Goal: Task Accomplishment & Management: Manage account settings

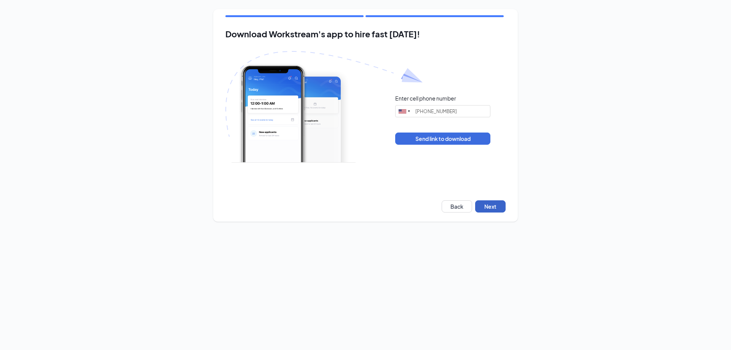
click at [495, 204] on button "Next" at bounding box center [490, 206] width 30 height 12
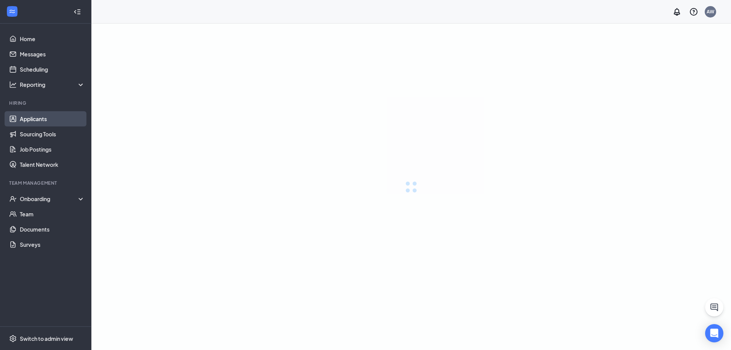
click at [22, 115] on link "Applicants" at bounding box center [52, 118] width 65 height 15
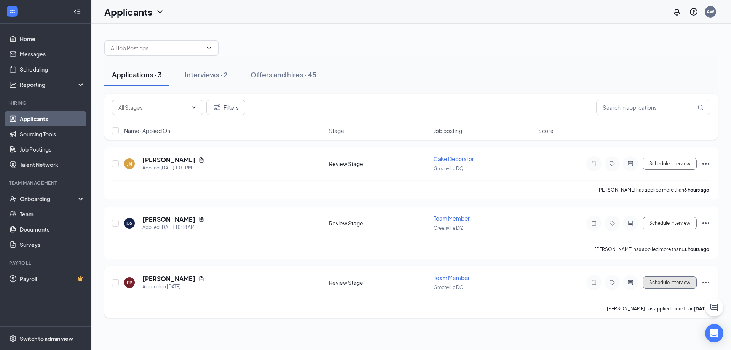
click at [684, 283] on button "Schedule Interview" at bounding box center [670, 282] width 54 height 12
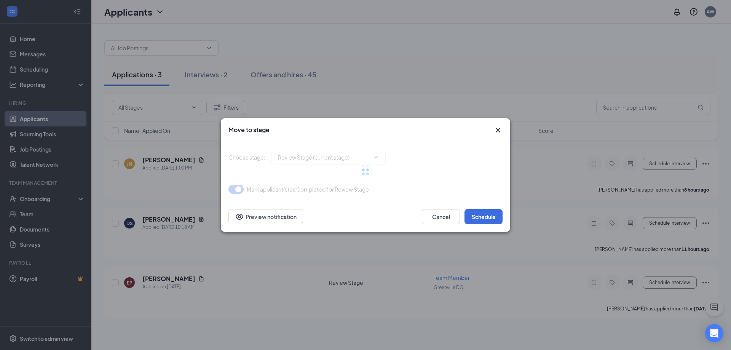
type input "Onsite Interview (next stage)"
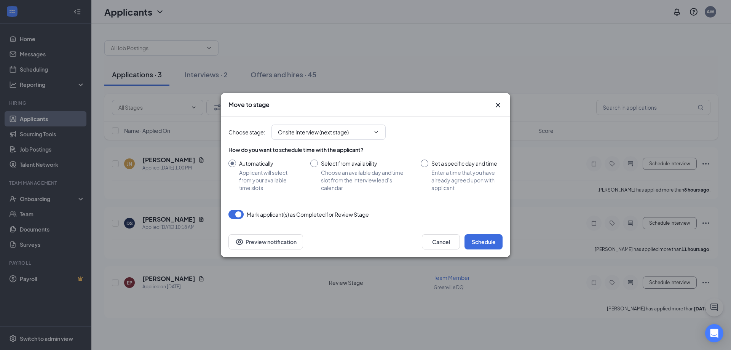
click at [319, 161] on input "Select from availability Choose an available day and time slot from the intervi…" at bounding box center [357, 175] width 95 height 32
radio input "true"
radio input "false"
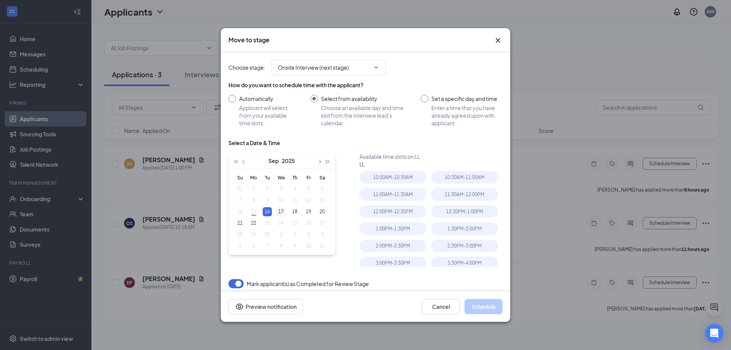
click at [285, 212] on td "17" at bounding box center [281, 211] width 14 height 11
type input "[DATE]"
click at [469, 232] on div "2:00PM - 2:30PM" at bounding box center [464, 228] width 67 height 13
click at [476, 292] on div "Cancel Schedule Preview notification" at bounding box center [365, 306] width 289 height 30
click at [479, 298] on div "Cancel Schedule Preview notification" at bounding box center [365, 306] width 289 height 30
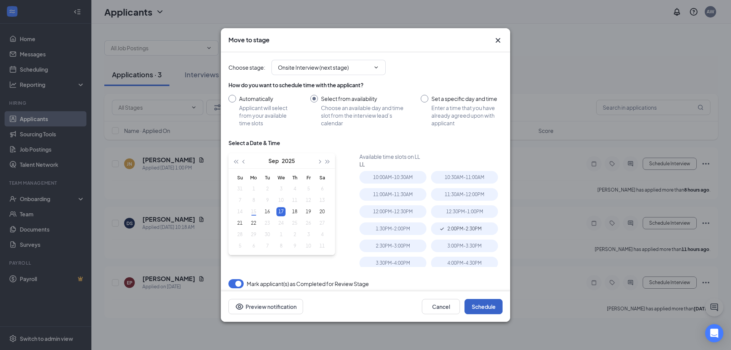
click at [478, 302] on button "Schedule" at bounding box center [483, 306] width 38 height 15
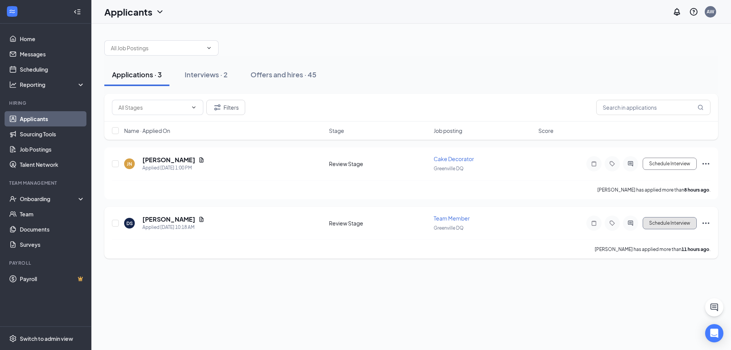
click at [647, 222] on button "Schedule Interview" at bounding box center [670, 223] width 54 height 12
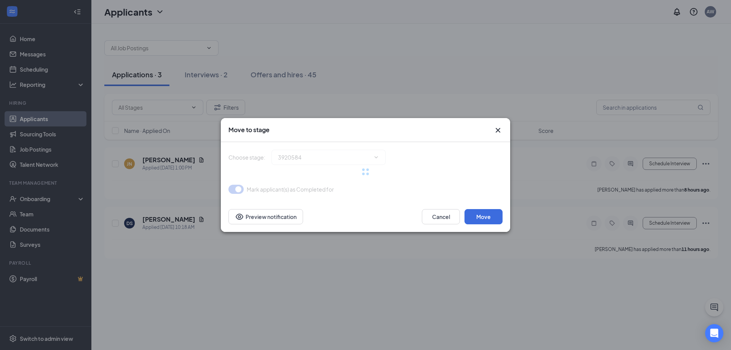
type input "Onsite Interview (next stage)"
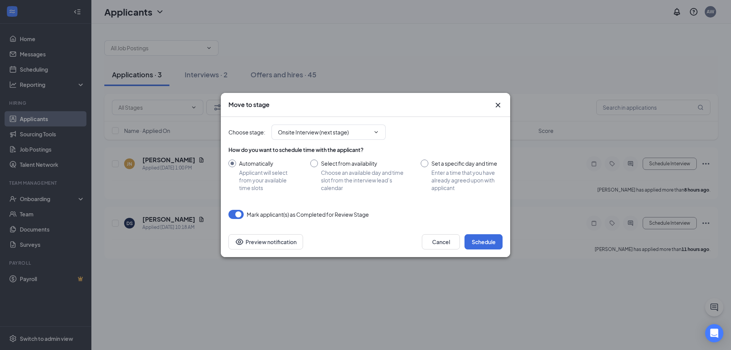
click at [315, 163] on input "Select from availability Choose an available day and time slot from the intervi…" at bounding box center [357, 175] width 95 height 32
radio input "true"
radio input "false"
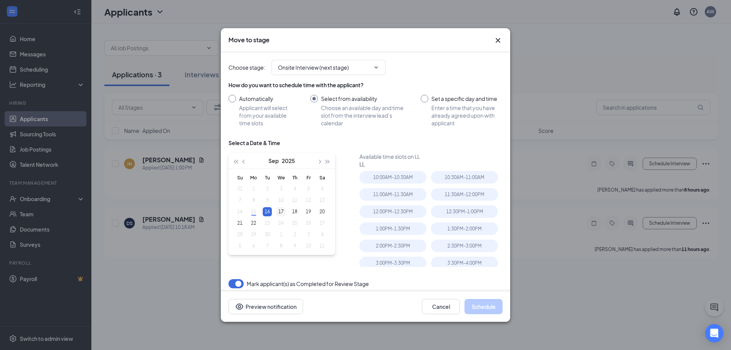
click at [285, 212] on div "17" at bounding box center [280, 211] width 9 height 9
type input "[DATE]"
click at [443, 246] on div "3:00PM - 3:30PM" at bounding box center [464, 245] width 67 height 13
click at [485, 304] on button "Schedule" at bounding box center [483, 306] width 38 height 15
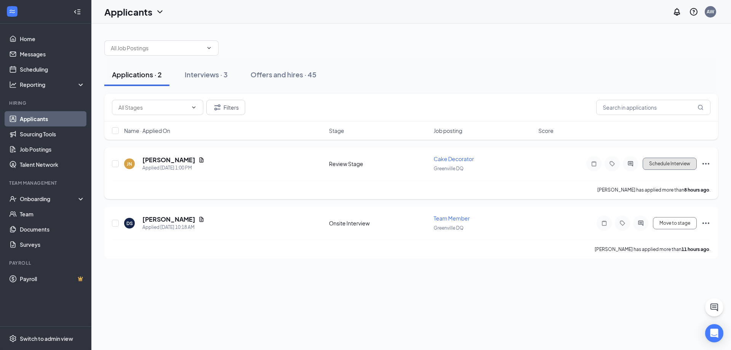
click at [687, 163] on button "Schedule Interview" at bounding box center [670, 164] width 54 height 12
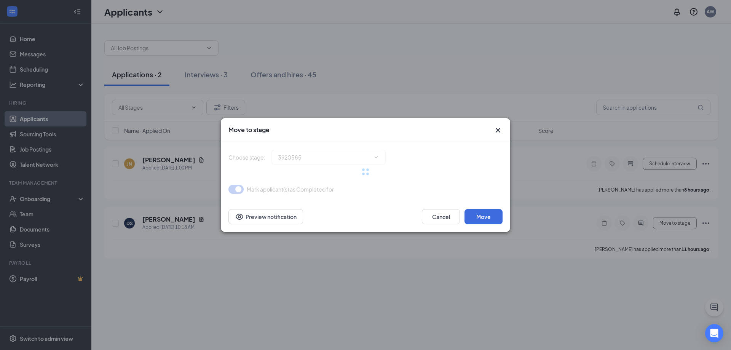
type input "Onsite Interview (next stage)"
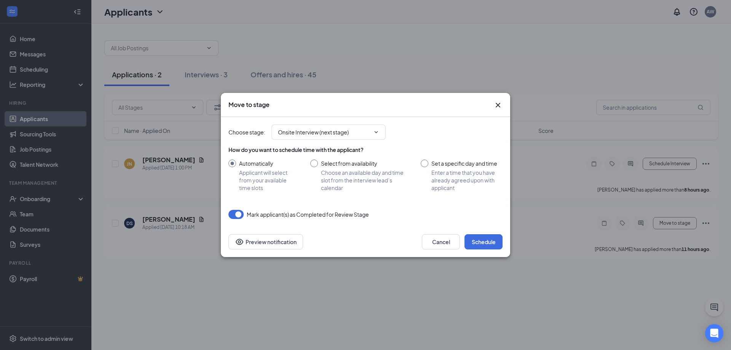
click at [316, 165] on input "Select from availability Choose an available day and time slot from the intervi…" at bounding box center [357, 175] width 95 height 32
radio input "true"
radio input "false"
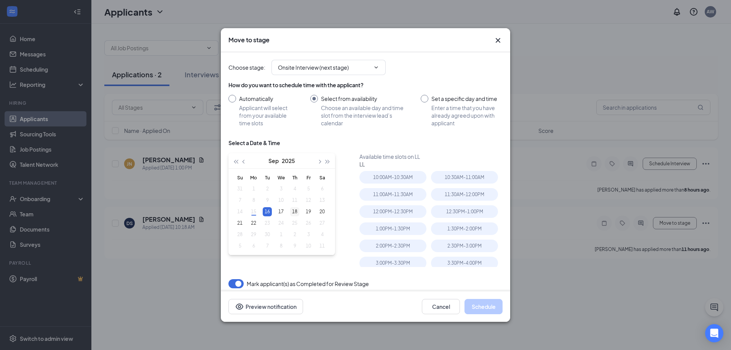
click at [292, 212] on div "18" at bounding box center [294, 211] width 9 height 9
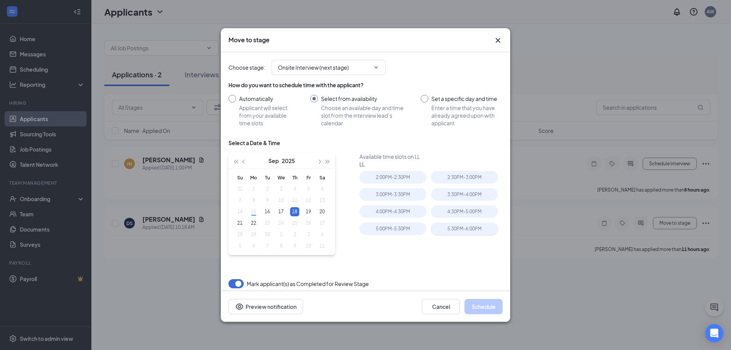
type input "[DATE]"
click at [444, 177] on div "2:30PM - 3:00PM" at bounding box center [464, 177] width 67 height 13
click at [484, 309] on button "Schedule" at bounding box center [483, 306] width 38 height 15
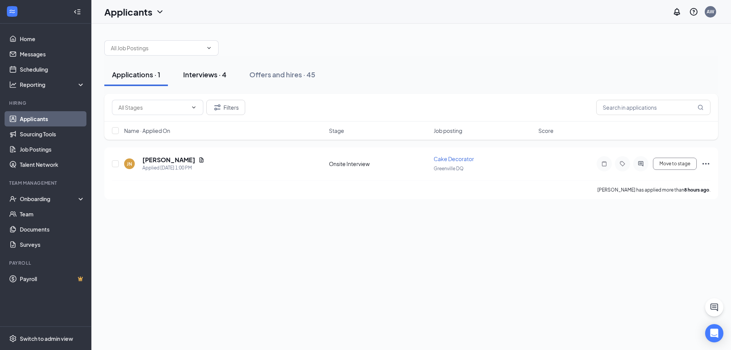
click at [200, 74] on div "Interviews · 4" at bounding box center [204, 75] width 43 height 10
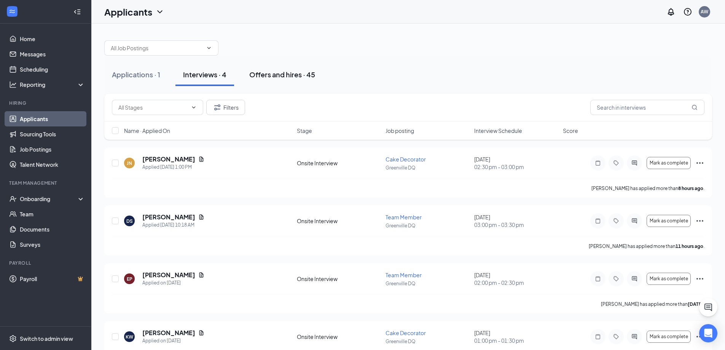
click at [275, 79] on div "Offers and hires · 45" at bounding box center [282, 75] width 66 height 10
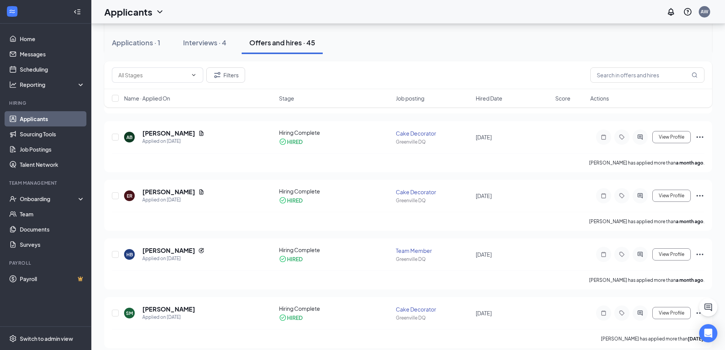
scroll to position [305, 0]
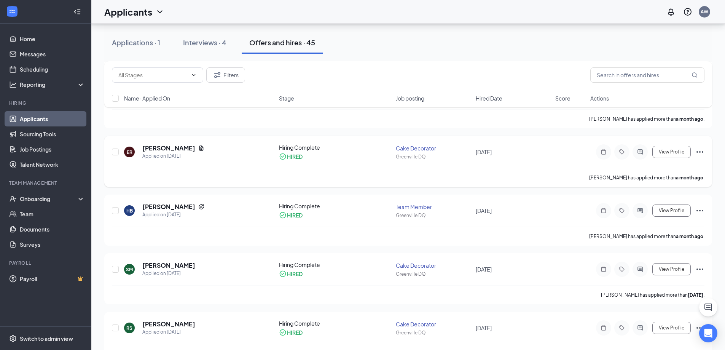
click at [700, 151] on icon "Ellipses" at bounding box center [699, 151] width 9 height 9
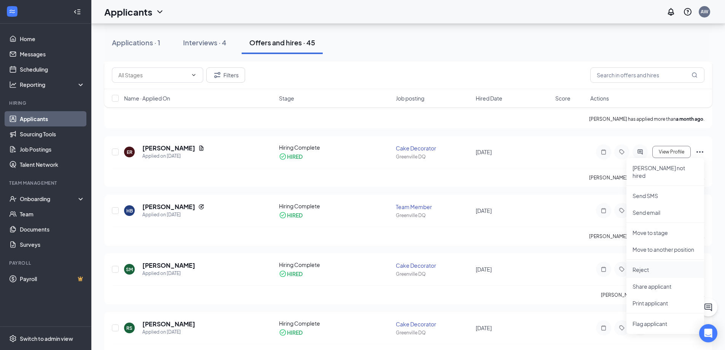
click at [650, 261] on li "Reject" at bounding box center [666, 269] width 78 height 17
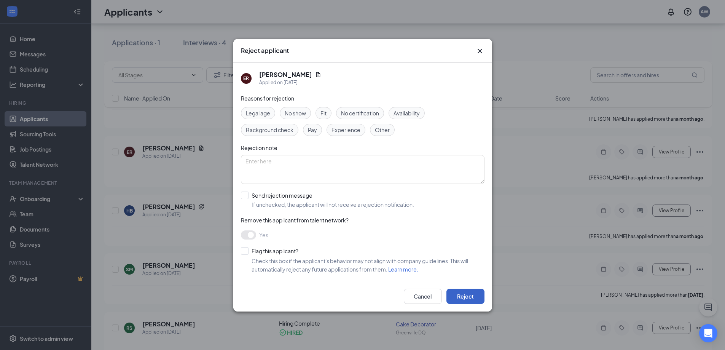
click at [464, 297] on button "Reject" at bounding box center [466, 296] width 38 height 15
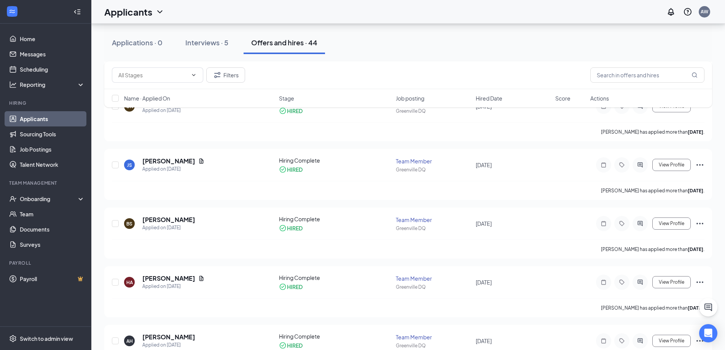
scroll to position [761, 0]
click at [12, 199] on icon "UserCheck" at bounding box center [13, 199] width 6 height 6
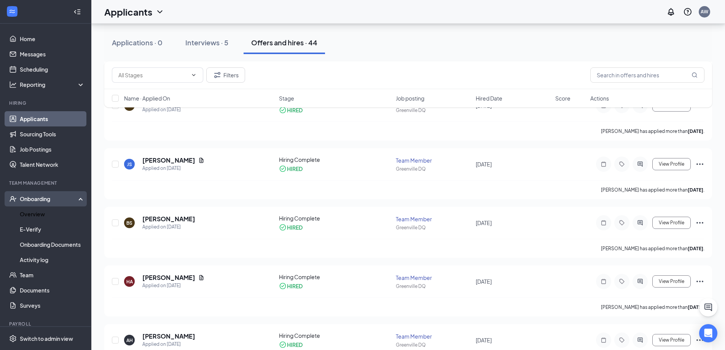
click at [39, 206] on div "Onboarding" at bounding box center [45, 198] width 91 height 15
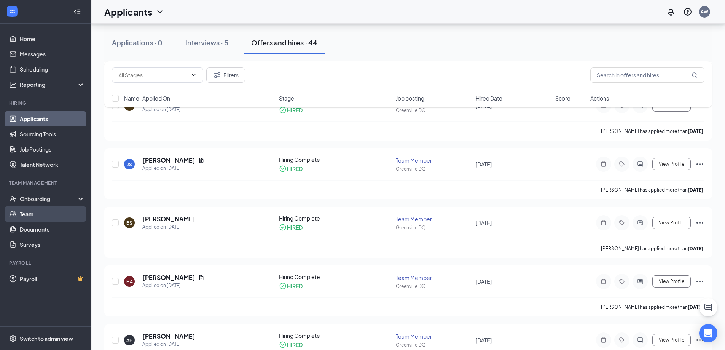
click at [41, 211] on link "Team" at bounding box center [52, 213] width 65 height 15
